Goal: Task Accomplishment & Management: Use online tool/utility

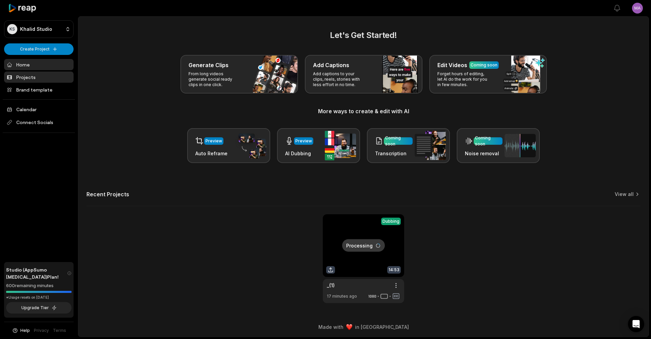
click at [32, 78] on link "Projects" at bounding box center [38, 77] width 69 height 11
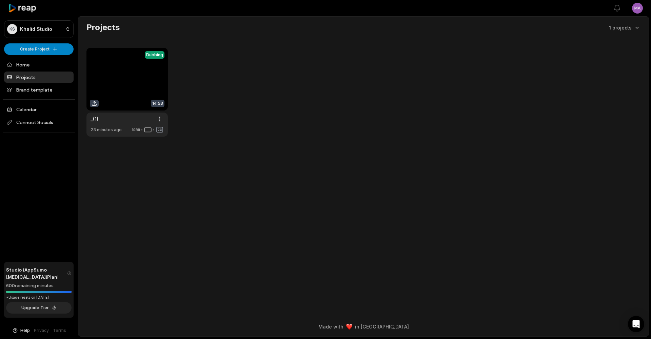
click at [32, 76] on link "Projects" at bounding box center [38, 77] width 69 height 11
click at [119, 79] on link at bounding box center [126, 92] width 81 height 89
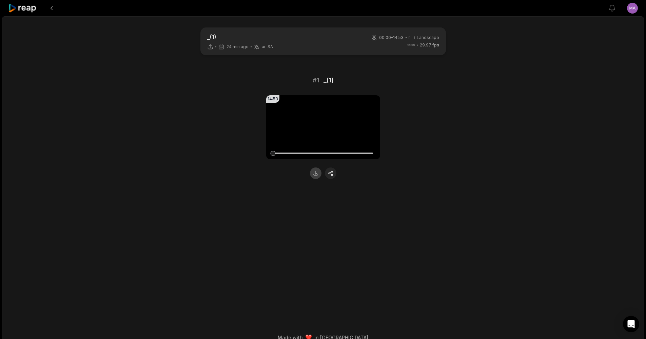
click at [315, 174] on button at bounding box center [316, 173] width 12 height 12
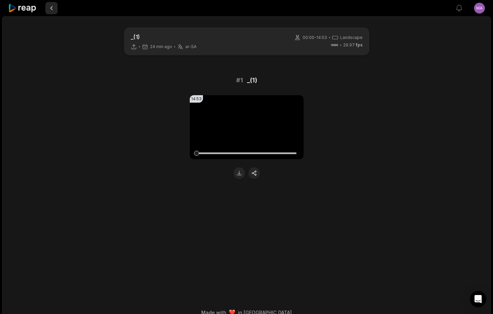
click at [52, 8] on button at bounding box center [51, 8] width 12 height 12
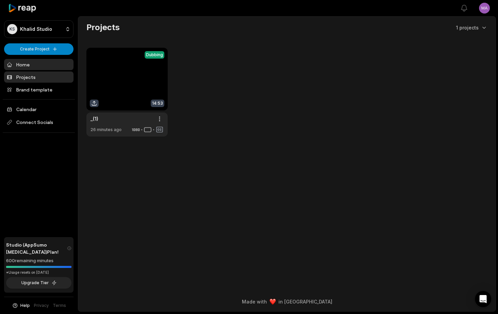
click at [24, 64] on link "Home" at bounding box center [38, 64] width 69 height 11
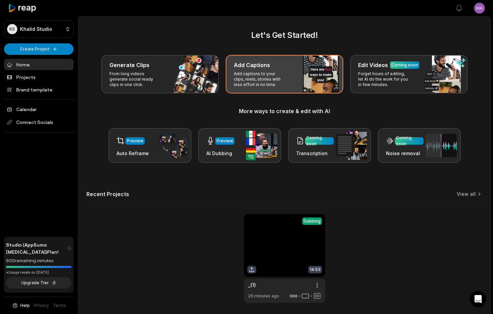
click at [284, 74] on p "Add captions to your clips, reels, stories with less effort in no time." at bounding box center [260, 79] width 53 height 16
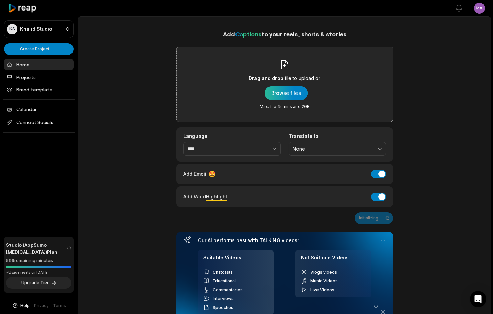
click at [294, 92] on div "button" at bounding box center [286, 93] width 43 height 14
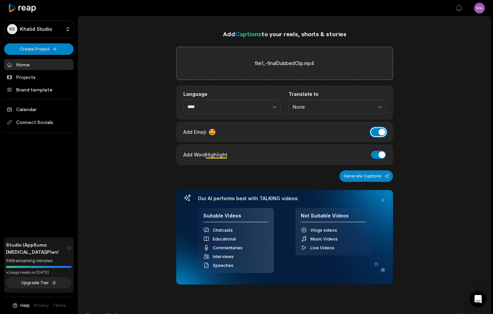
click at [375, 131] on button "Add Emoji" at bounding box center [378, 132] width 15 height 8
click at [375, 155] on button "Add Word Highlight" at bounding box center [378, 155] width 15 height 8
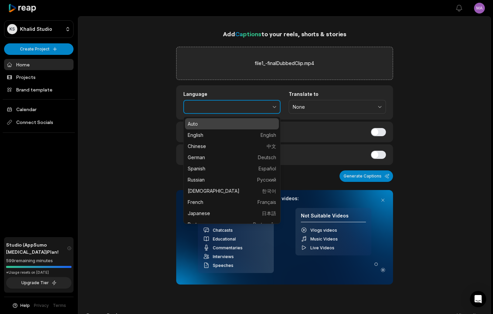
click at [274, 106] on icon "button" at bounding box center [274, 106] width 7 height 7
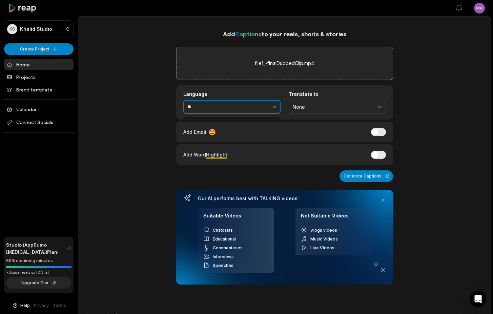
type input "*"
type input "*******"
click at [331, 105] on span "None" at bounding box center [333, 107] width 80 height 6
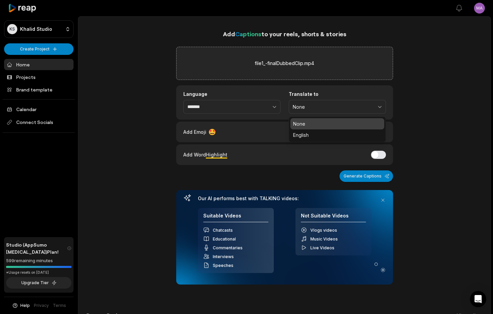
click at [358, 91] on div "Language ******* Translate to None None English" at bounding box center [284, 102] width 217 height 34
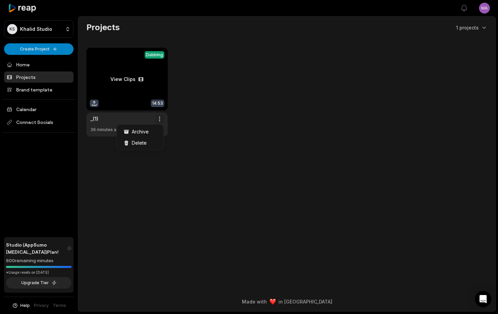
click at [160, 116] on html "KS Khalid Studio Create Project Home Projects Brand template Calendar Connect S…" at bounding box center [249, 157] width 498 height 314
click at [210, 123] on html "KS Khalid Studio Create Project Home Projects Brand template Calendar Connect S…" at bounding box center [249, 157] width 498 height 314
click at [125, 79] on link at bounding box center [126, 92] width 81 height 89
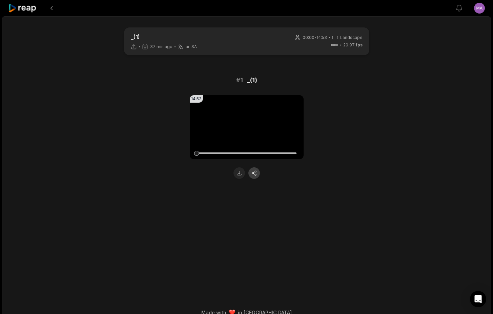
click at [255, 173] on button "button" at bounding box center [254, 173] width 12 height 12
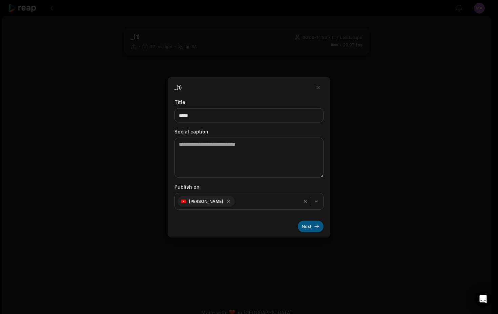
click at [310, 226] on button "Next" at bounding box center [311, 227] width 26 height 12
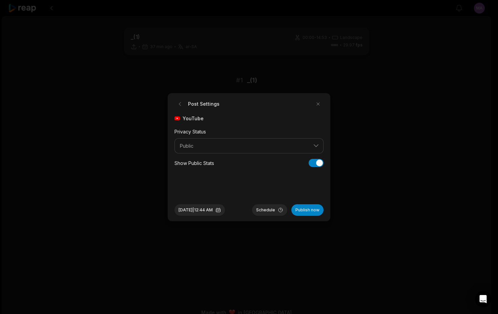
click at [318, 145] on button "Public" at bounding box center [249, 146] width 149 height 16
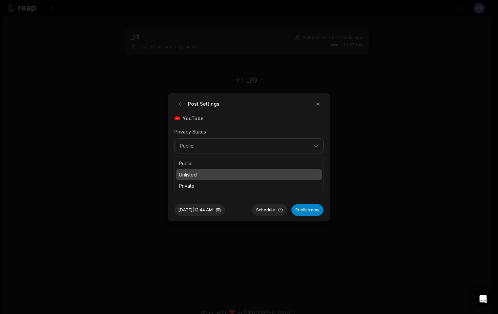
click at [224, 175] on p "Unlisted" at bounding box center [249, 174] width 140 height 7
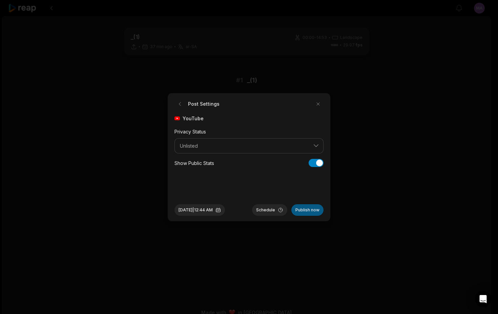
click at [311, 211] on button "Publish now" at bounding box center [307, 210] width 32 height 12
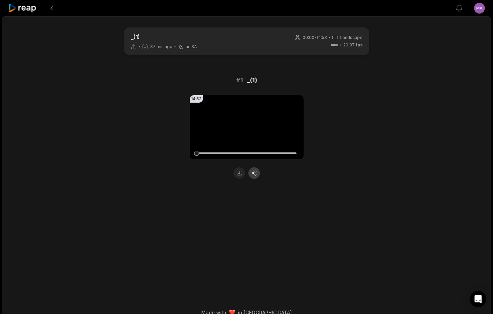
click at [255, 171] on button "button" at bounding box center [254, 173] width 12 height 12
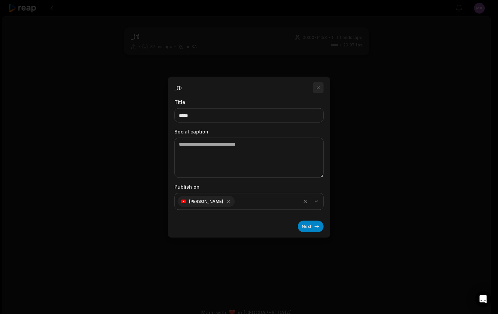
click at [318, 87] on button "button" at bounding box center [318, 87] width 11 height 11
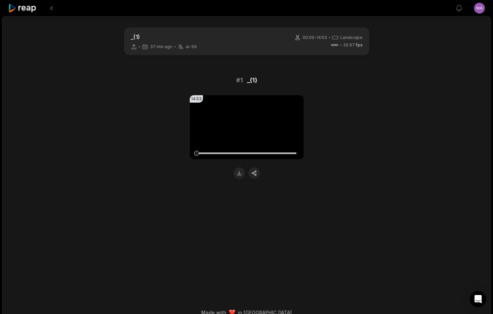
scroll to position [11, 0]
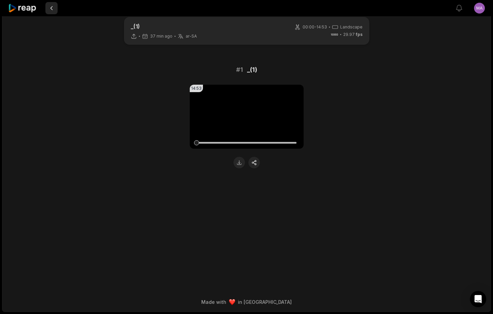
click at [52, 9] on button at bounding box center [51, 8] width 12 height 12
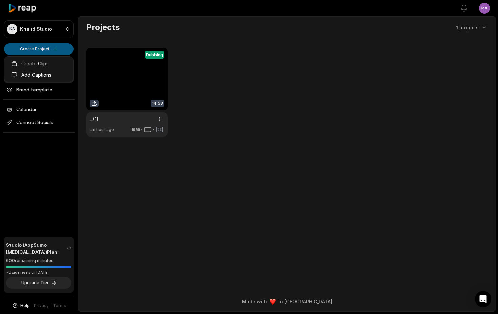
click at [53, 48] on html "KS Khalid Studio Create Project Home Projects Brand template Calendar Connect S…" at bounding box center [249, 157] width 498 height 314
click at [41, 75] on link "Add Captions" at bounding box center [39, 74] width 66 height 11
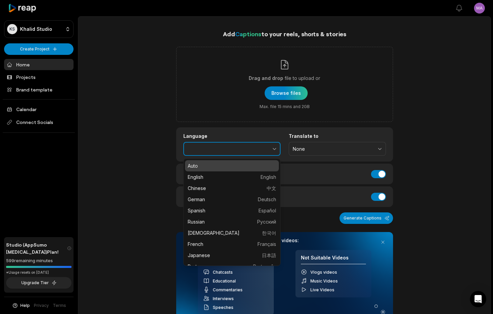
click at [275, 149] on icon "button" at bounding box center [274, 149] width 3 height 2
type input "****"
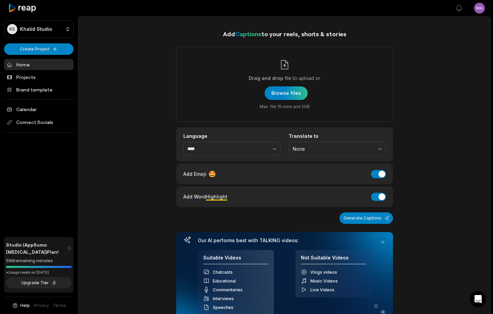
click at [435, 97] on div "Add Captions to your reels, shorts & stories Drag and drop file to upload or Br…" at bounding box center [284, 248] width 412 height 438
click at [26, 9] on icon at bounding box center [22, 8] width 29 height 9
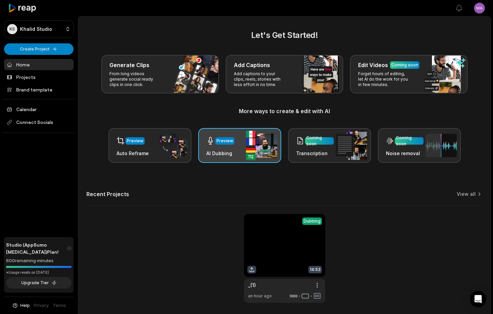
click at [226, 140] on div "Preview" at bounding box center [225, 141] width 17 height 6
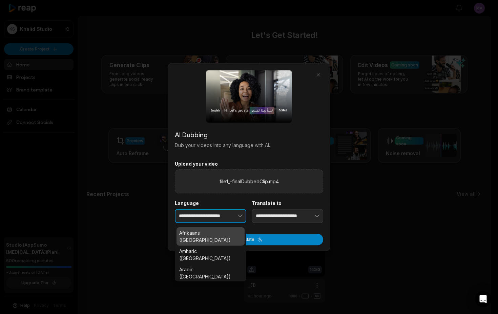
click at [242, 215] on icon "button" at bounding box center [240, 216] width 7 height 7
type input "*"
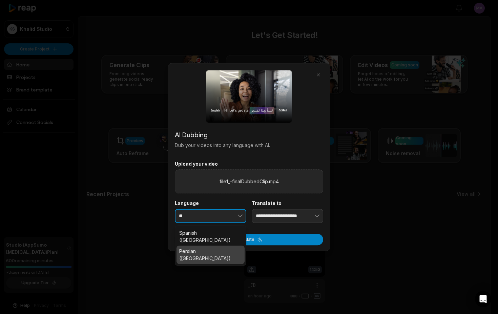
type input "**********"
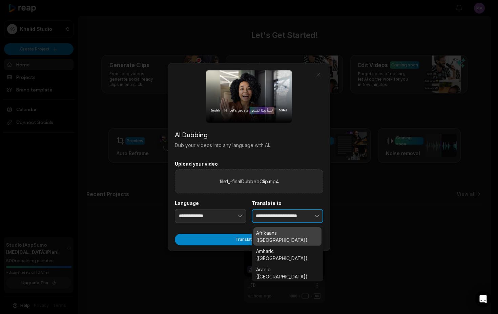
click at [319, 216] on icon "button" at bounding box center [317, 216] width 4 height 2
type input "*"
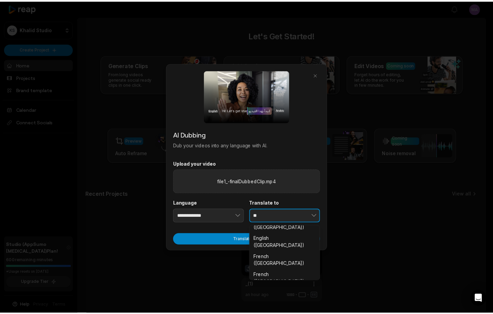
scroll to position [24, 0]
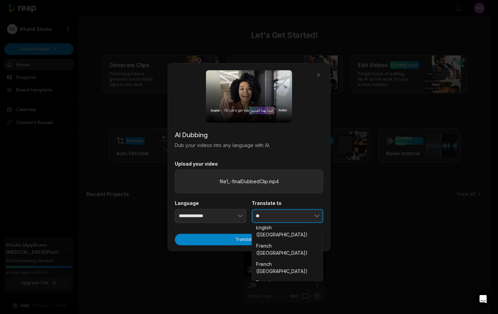
type input "**********"
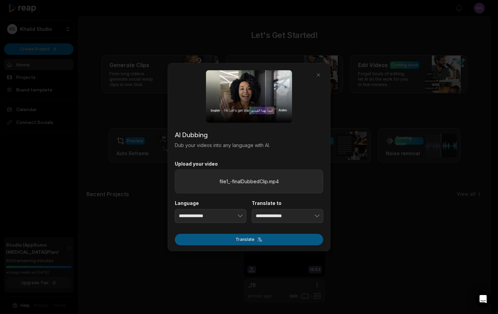
click at [239, 239] on button "Translate" at bounding box center [249, 240] width 148 height 12
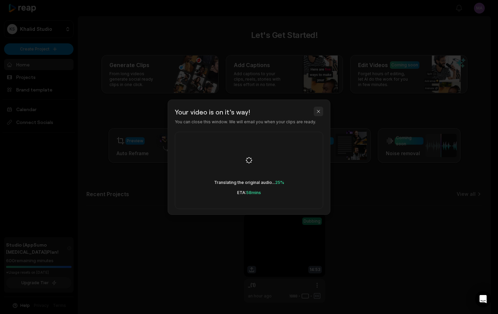
click at [320, 113] on button "button" at bounding box center [318, 111] width 9 height 9
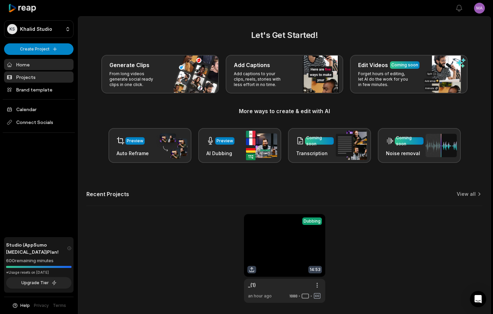
click at [32, 77] on link "Projects" at bounding box center [38, 77] width 69 height 11
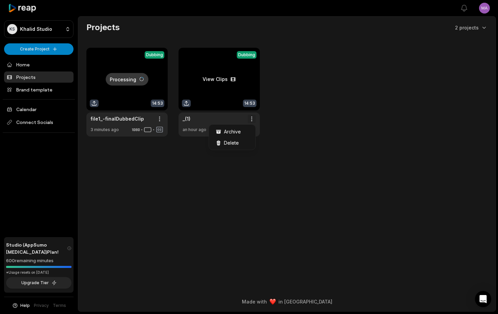
click at [251, 120] on html "KS Khalid Studio Create Project Home Projects Brand template Calendar Connect S…" at bounding box center [249, 157] width 498 height 314
click at [306, 128] on html "KS Khalid Studio Create Project Home Projects Brand template Calendar Connect S…" at bounding box center [249, 157] width 498 height 314
click at [246, 55] on link at bounding box center [219, 92] width 81 height 89
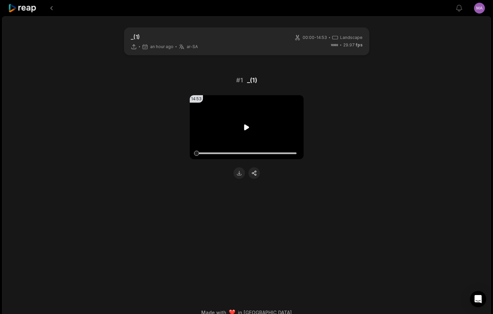
click at [245, 129] on icon at bounding box center [246, 127] width 5 height 6
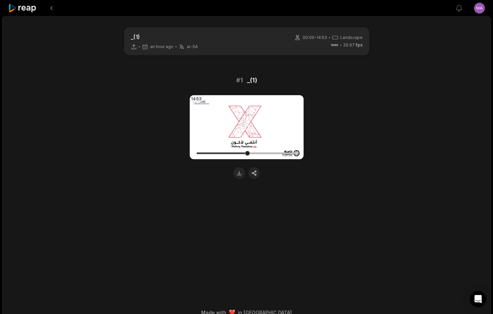
click at [247, 154] on div at bounding box center [247, 153] width 100 height 12
click at [290, 154] on div at bounding box center [247, 154] width 100 height 2
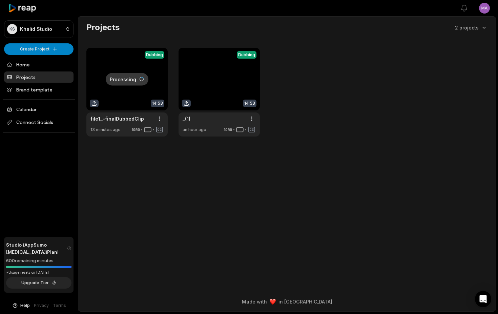
click at [128, 94] on link at bounding box center [126, 92] width 81 height 89
click at [185, 102] on link at bounding box center [219, 92] width 81 height 89
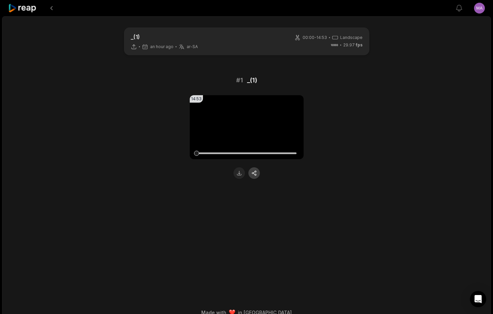
click at [252, 173] on button "button" at bounding box center [254, 173] width 12 height 12
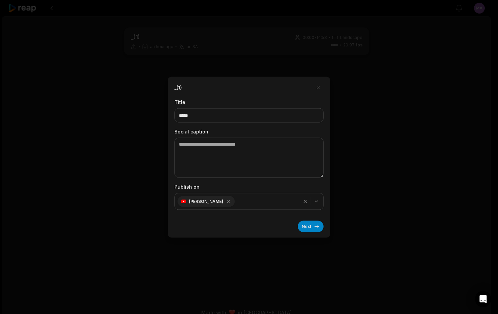
click at [322, 201] on div "button" at bounding box center [311, 201] width 22 height 8
click at [311, 226] on button "Next" at bounding box center [311, 227] width 26 height 12
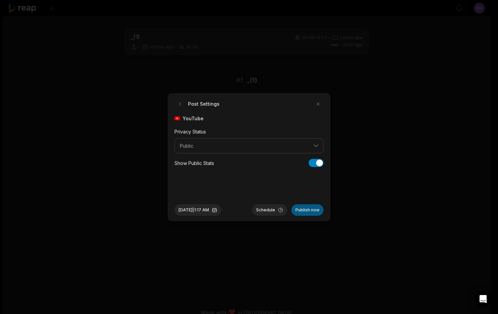
click at [308, 209] on button "Publish now" at bounding box center [307, 210] width 32 height 12
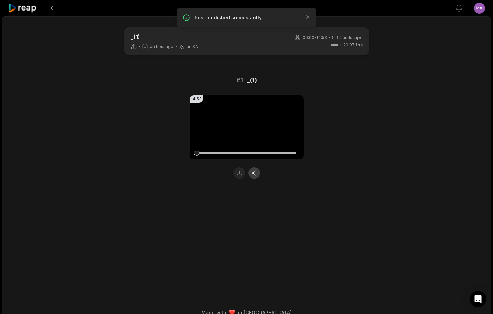
click at [257, 174] on button "button" at bounding box center [254, 173] width 12 height 12
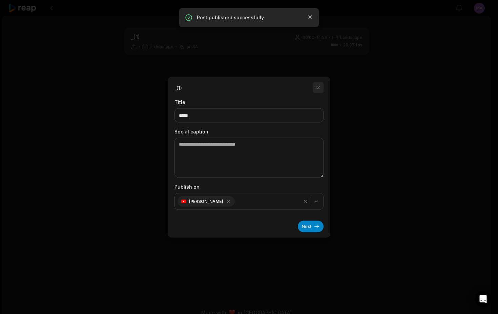
click at [319, 89] on button "button" at bounding box center [318, 87] width 11 height 11
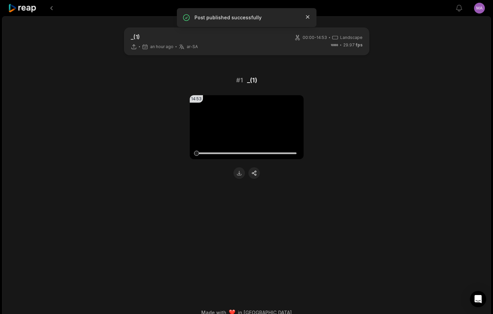
click at [308, 16] on icon "button" at bounding box center [307, 17] width 7 height 7
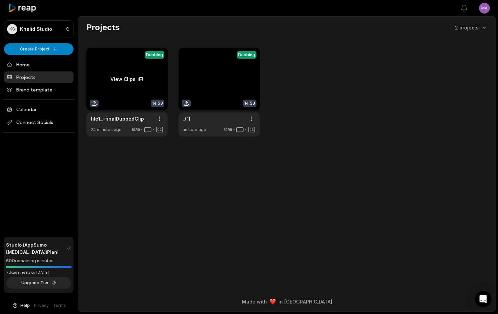
click at [128, 80] on link at bounding box center [126, 92] width 81 height 89
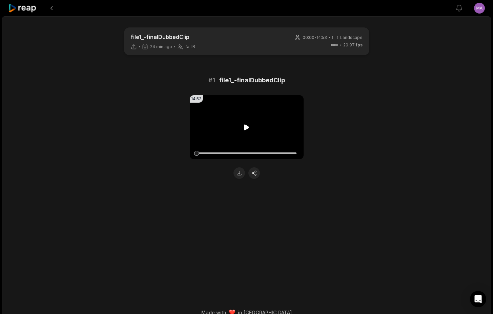
click at [247, 127] on icon at bounding box center [246, 127] width 5 height 6
click at [255, 173] on button "button" at bounding box center [254, 173] width 12 height 12
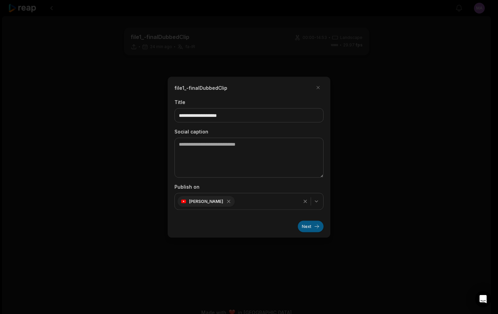
click at [312, 226] on button "Next" at bounding box center [311, 227] width 26 height 12
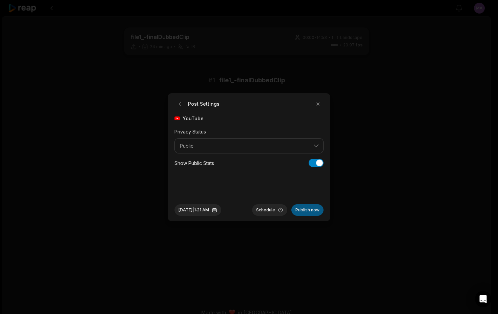
click at [308, 209] on button "Publish now" at bounding box center [307, 210] width 32 height 12
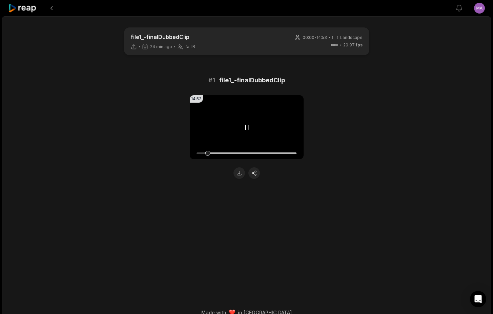
click at [241, 126] on video "Your browser does not support mp4 format." at bounding box center [247, 127] width 114 height 64
click at [255, 174] on button "button" at bounding box center [254, 173] width 12 height 12
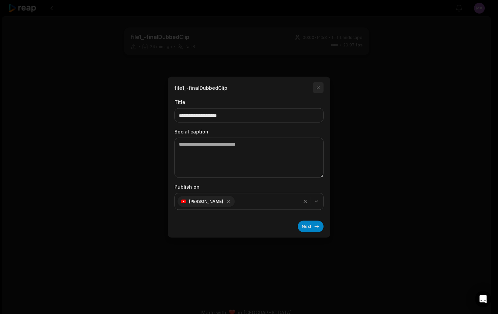
click at [319, 87] on button "button" at bounding box center [318, 87] width 11 height 11
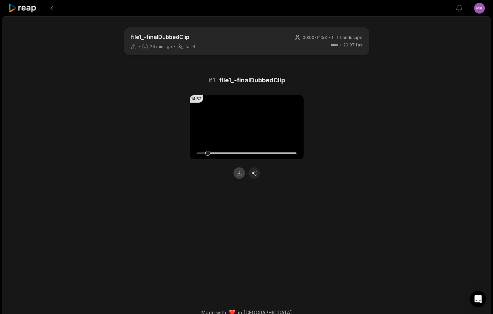
click at [239, 174] on button at bounding box center [240, 173] width 12 height 12
